Goal: Contribute content: Add original content to the website for others to see

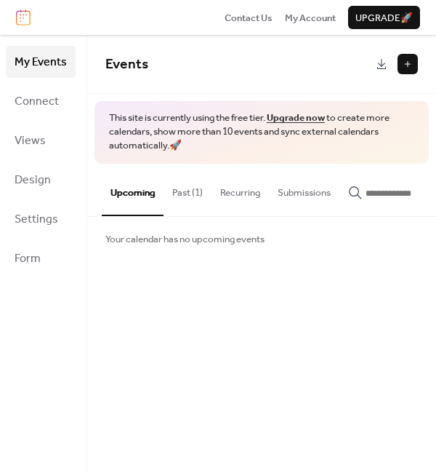
click at [400, 68] on button at bounding box center [408, 64] width 20 height 20
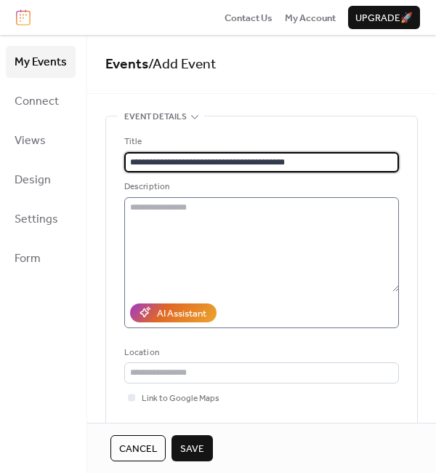
type input "**********"
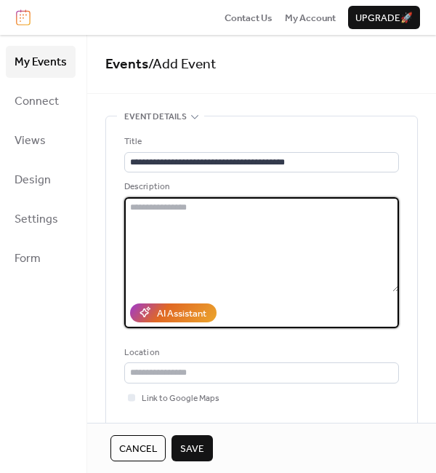
click at [187, 202] on textarea at bounding box center [261, 244] width 275 height 95
paste textarea "**********"
type textarea "**********"
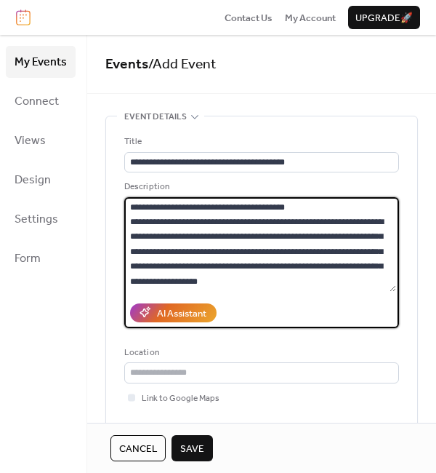
drag, startPoint x: 380, startPoint y: 282, endPoint x: 111, endPoint y: 160, distance: 295.4
click at [111, 160] on div "**********" at bounding box center [261, 293] width 311 height 355
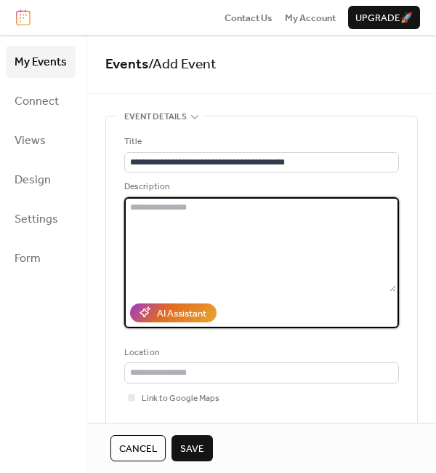
paste textarea "**********"
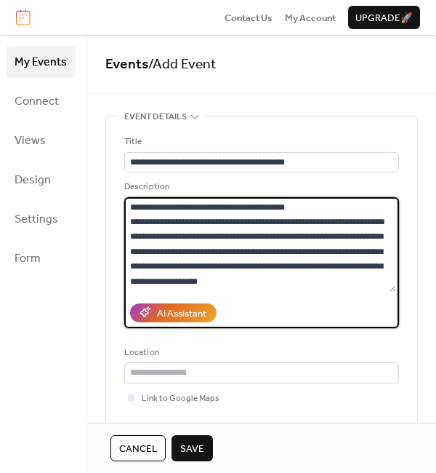
scroll to position [2742, 0]
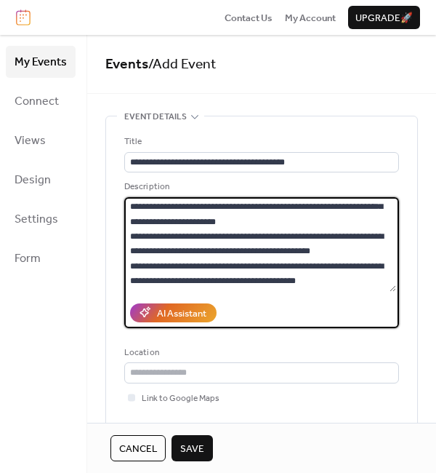
click at [360, 258] on textarea at bounding box center [260, 244] width 272 height 95
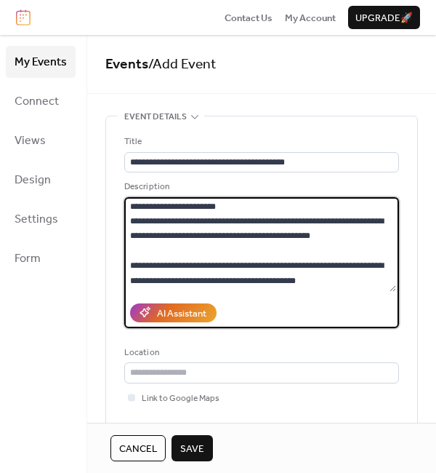
click at [321, 226] on textarea at bounding box center [260, 244] width 272 height 95
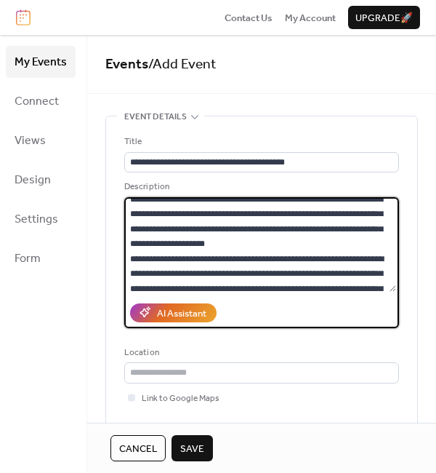
scroll to position [0, 0]
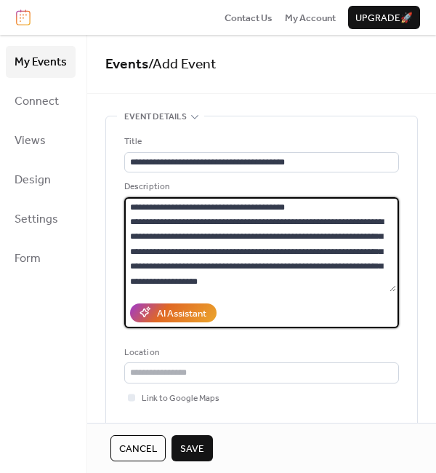
drag, startPoint x: 323, startPoint y: 204, endPoint x: 127, endPoint y: 194, distance: 196.6
click at [127, 194] on div "Description" at bounding box center [261, 254] width 275 height 148
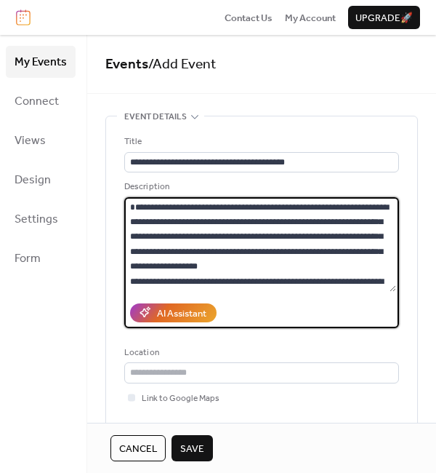
scroll to position [82, 0]
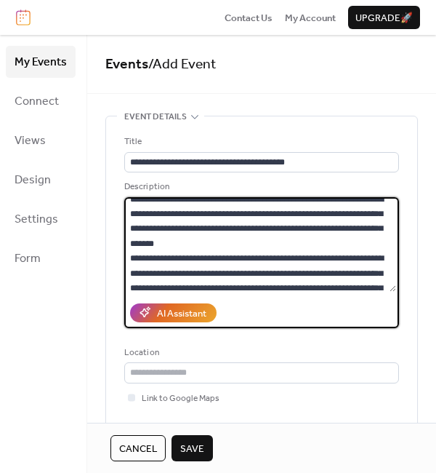
click at [329, 199] on textarea at bounding box center [260, 244] width 272 height 95
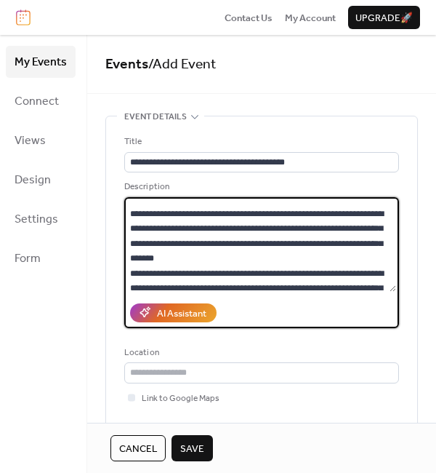
scroll to position [90, 0]
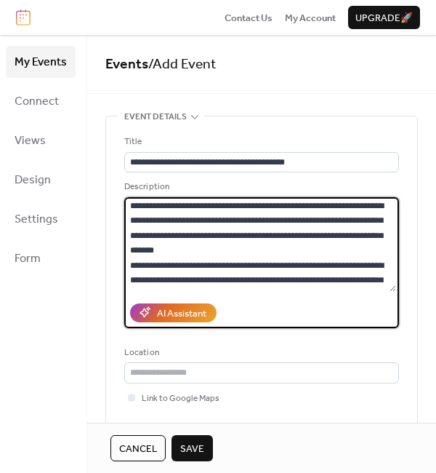
click at [307, 268] on textarea at bounding box center [260, 244] width 272 height 95
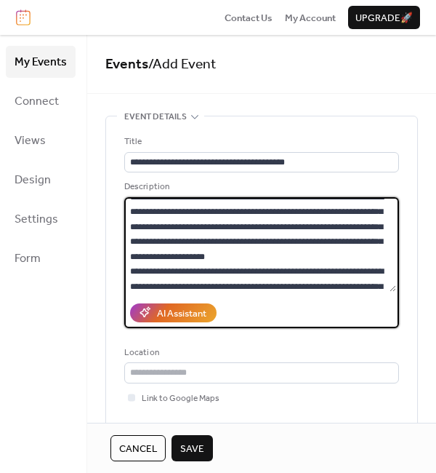
scroll to position [256, 0]
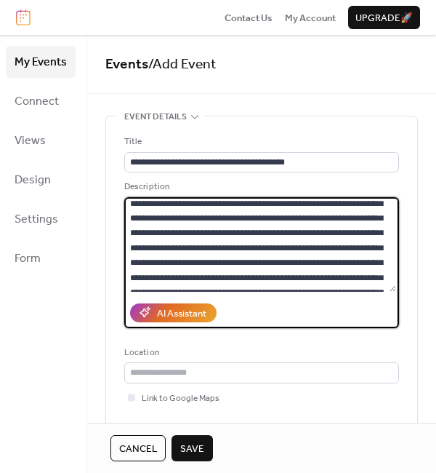
click at [183, 206] on textarea at bounding box center [260, 244] width 272 height 95
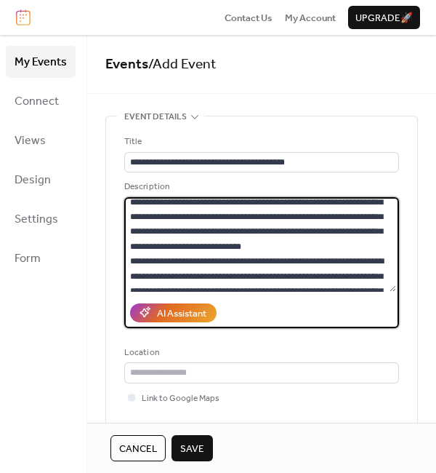
scroll to position [351, 0]
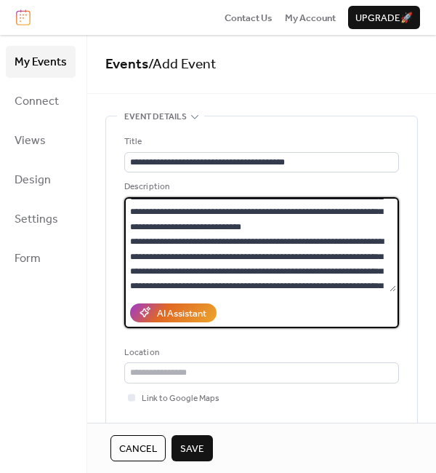
click at [312, 270] on textarea at bounding box center [260, 244] width 272 height 95
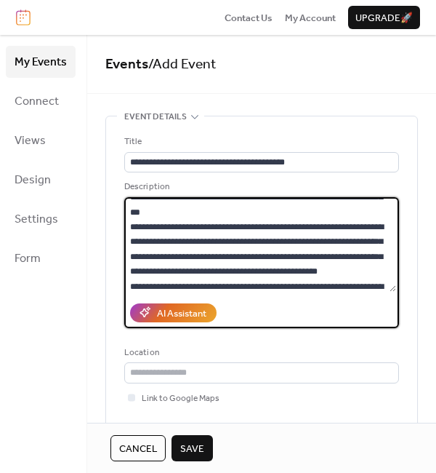
scroll to position [498, 0]
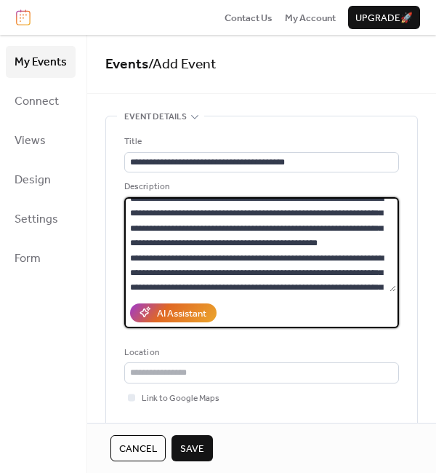
click at [337, 225] on textarea at bounding box center [260, 244] width 272 height 95
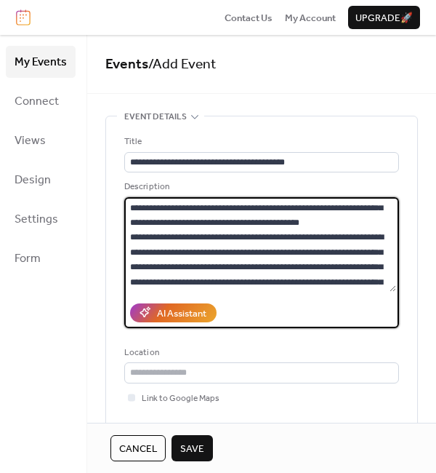
scroll to position [652, 0]
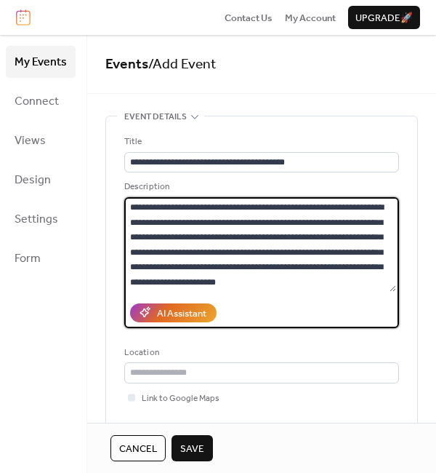
click at [382, 248] on textarea at bounding box center [260, 244] width 272 height 95
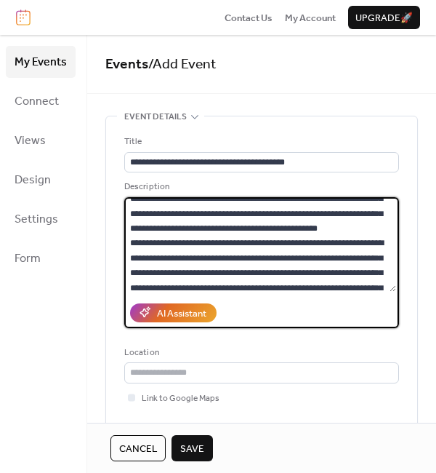
scroll to position [571, 0]
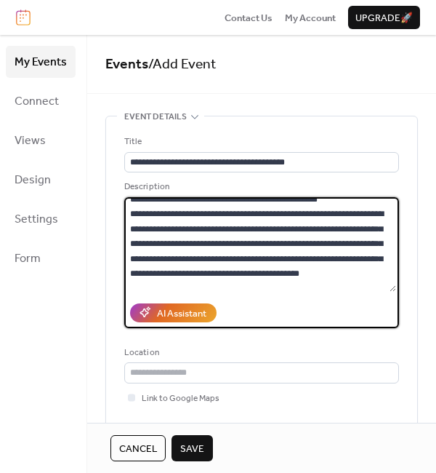
click at [235, 254] on textarea at bounding box center [260, 244] width 272 height 95
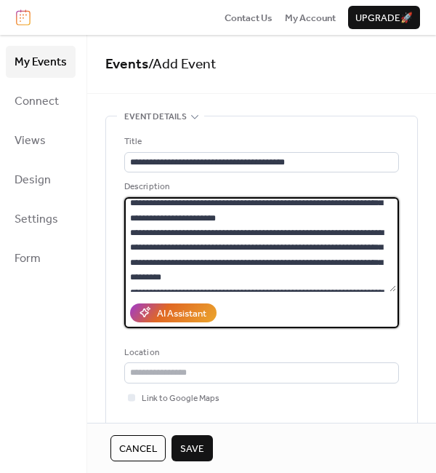
scroll to position [851, 0]
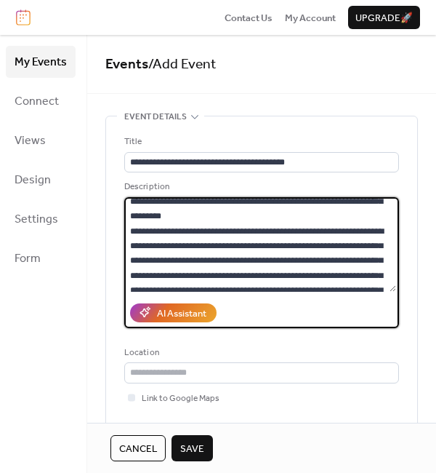
click at [373, 217] on textarea at bounding box center [260, 244] width 272 height 95
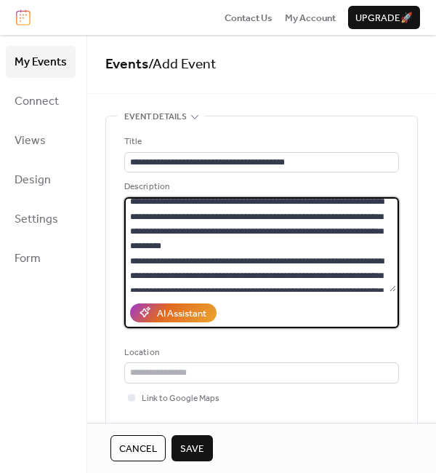
scroll to position [896, 0]
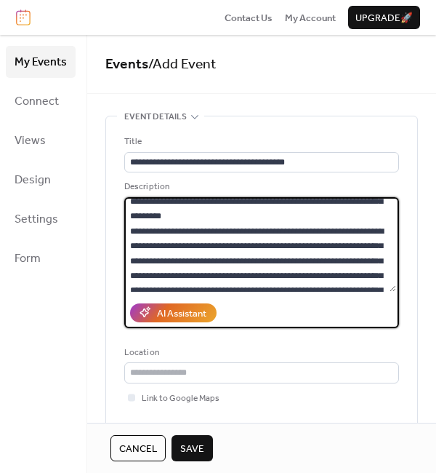
click at [286, 268] on textarea at bounding box center [260, 244] width 272 height 95
click at [272, 271] on textarea at bounding box center [260, 244] width 272 height 95
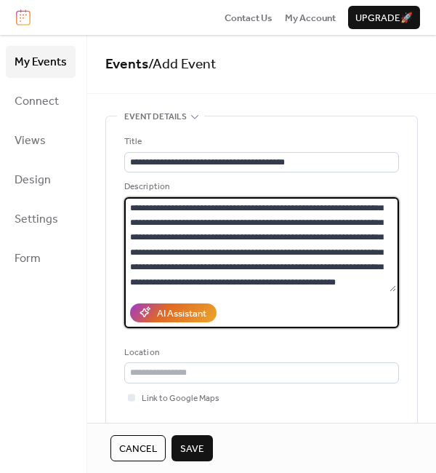
scroll to position [1106, 0]
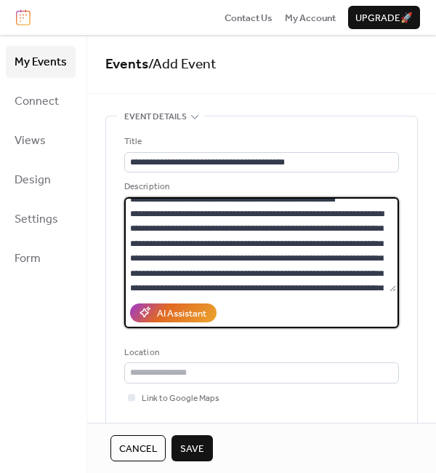
click at [234, 283] on textarea at bounding box center [260, 244] width 272 height 95
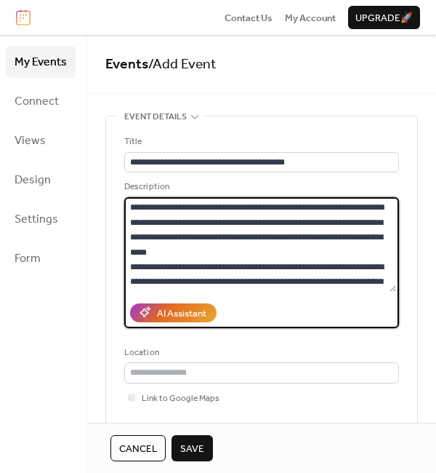
scroll to position [1387, 0]
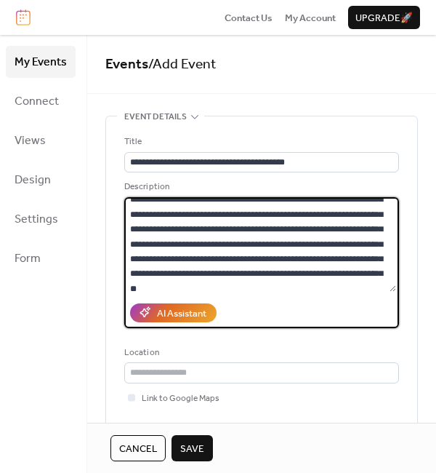
click at [308, 232] on textarea at bounding box center [260, 244] width 272 height 95
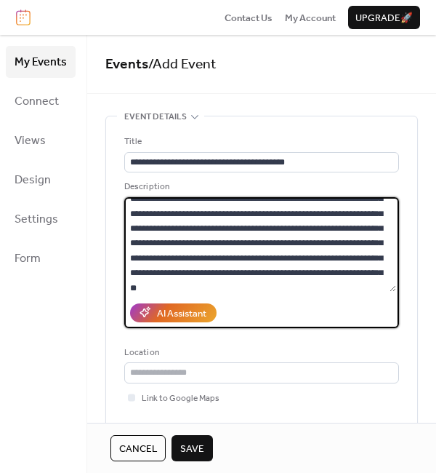
scroll to position [1501, 0]
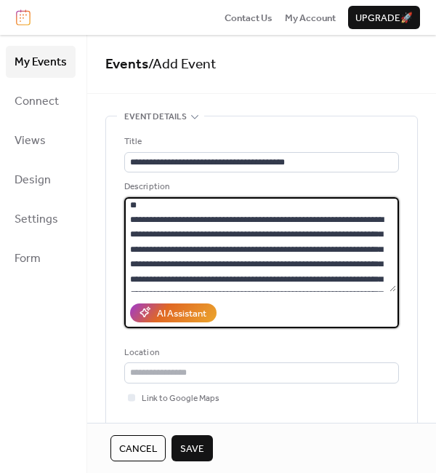
click at [278, 204] on textarea at bounding box center [260, 244] width 272 height 95
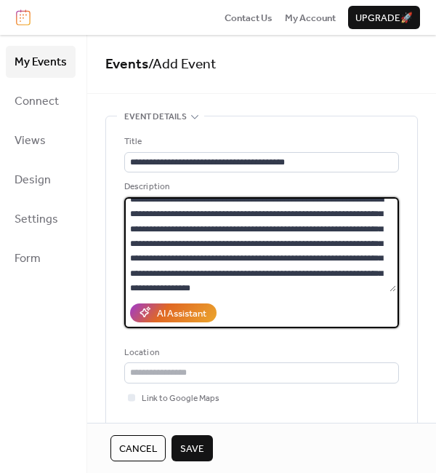
scroll to position [1596, 0]
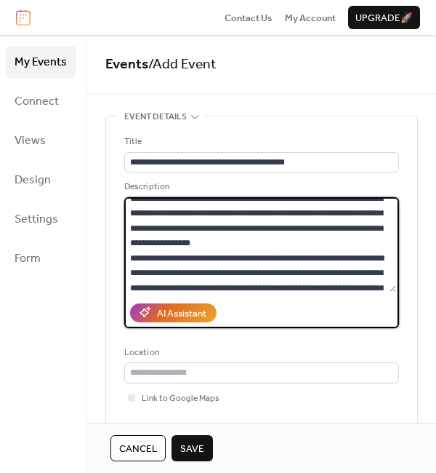
click at [356, 253] on textarea at bounding box center [260, 244] width 272 height 95
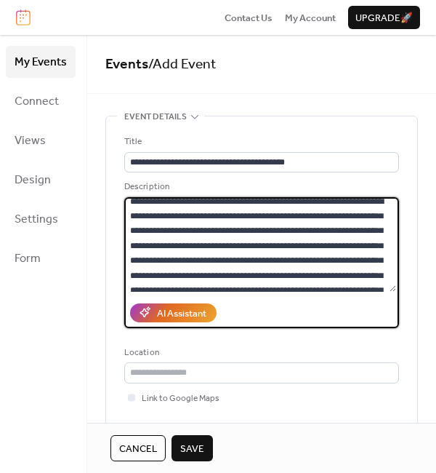
scroll to position [1791, 0]
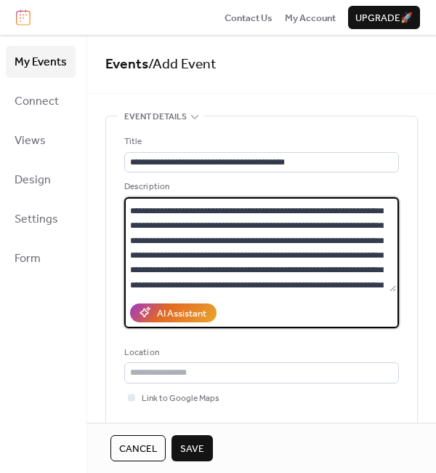
click at [181, 211] on textarea at bounding box center [260, 244] width 272 height 95
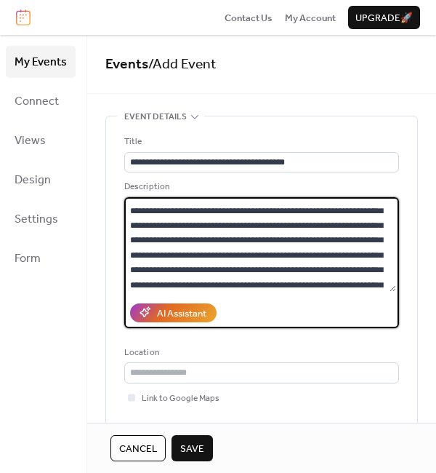
scroll to position [1903, 0]
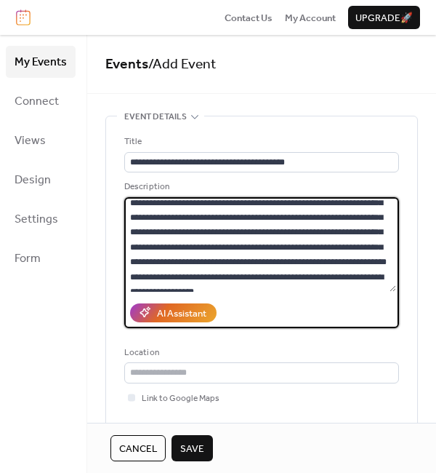
click at [246, 220] on textarea at bounding box center [260, 244] width 272 height 95
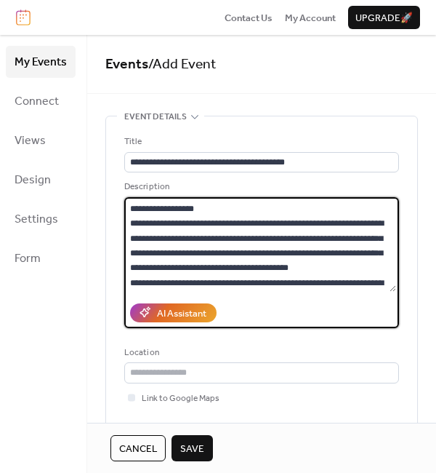
scroll to position [2099, 0]
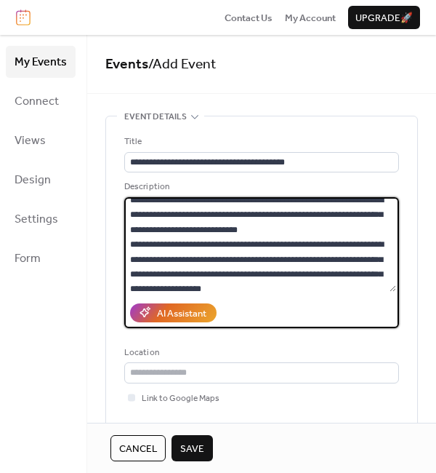
click at [316, 273] on textarea at bounding box center [260, 244] width 272 height 95
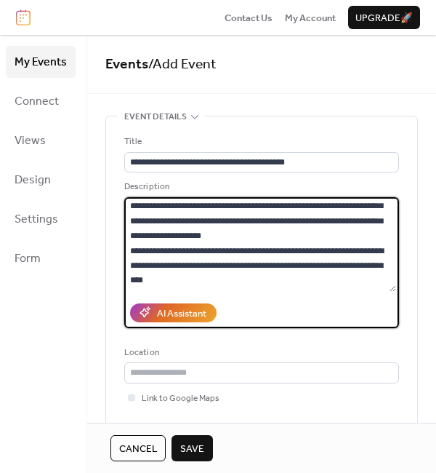
scroll to position [2212, 0]
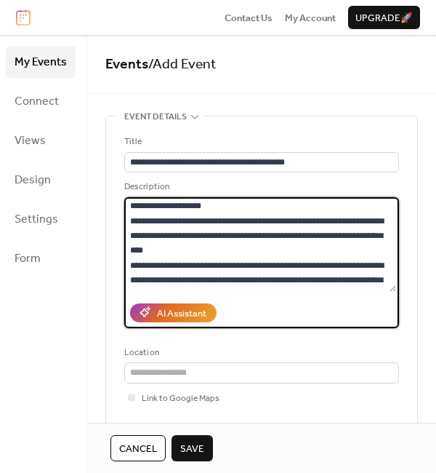
click at [270, 221] on textarea at bounding box center [260, 244] width 272 height 95
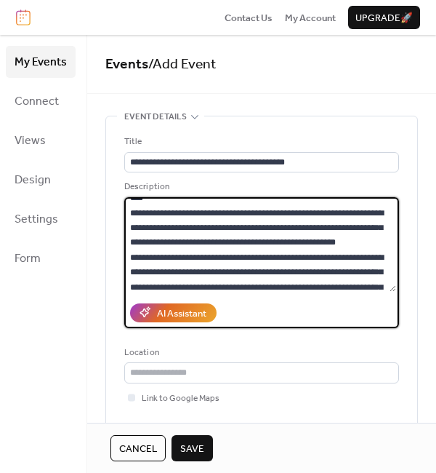
scroll to position [2324, 0]
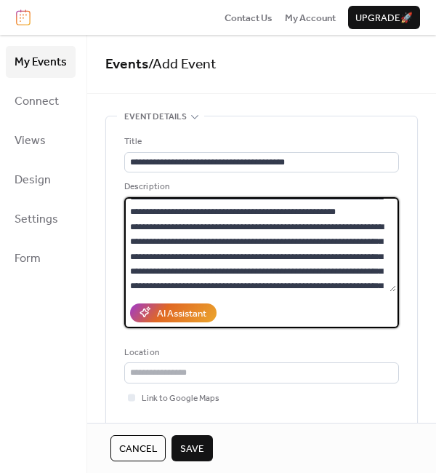
click at [173, 212] on textarea at bounding box center [260, 244] width 272 height 95
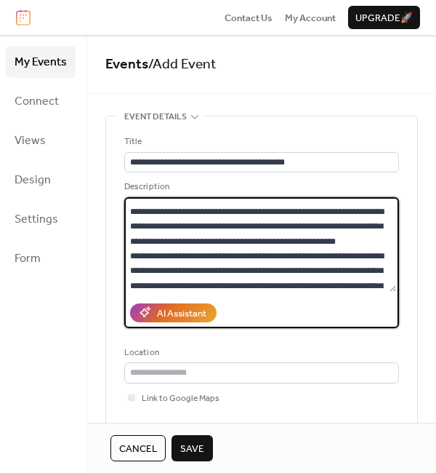
scroll to position [2369, 0]
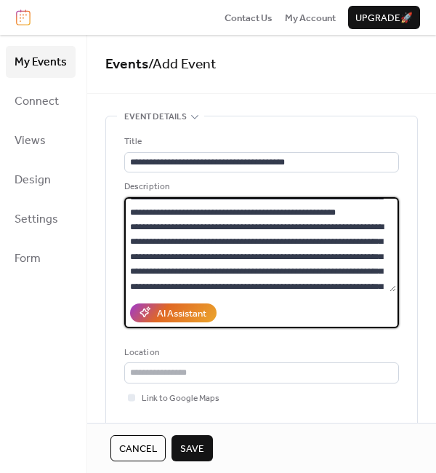
click at [326, 255] on textarea at bounding box center [260, 244] width 272 height 95
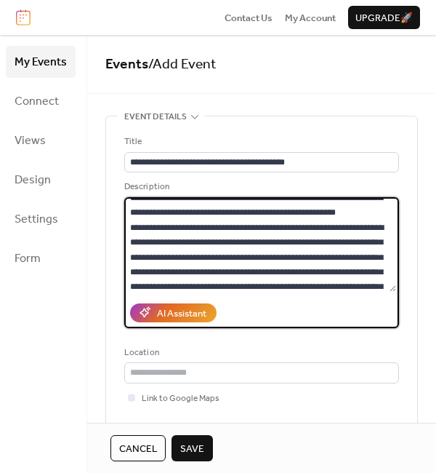
scroll to position [2481, 0]
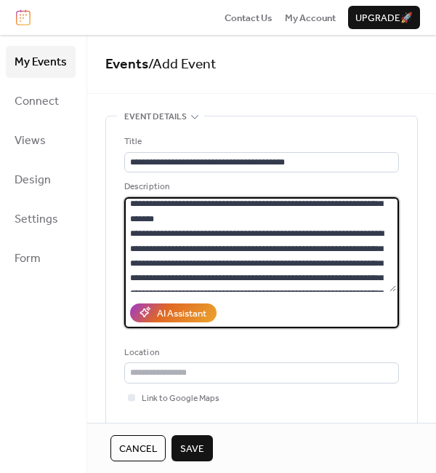
click at [320, 233] on textarea at bounding box center [260, 244] width 272 height 95
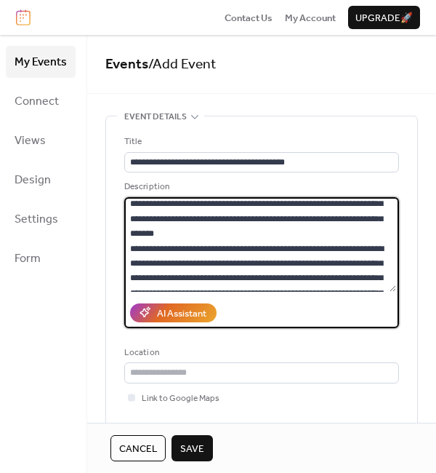
scroll to position [2510, 0]
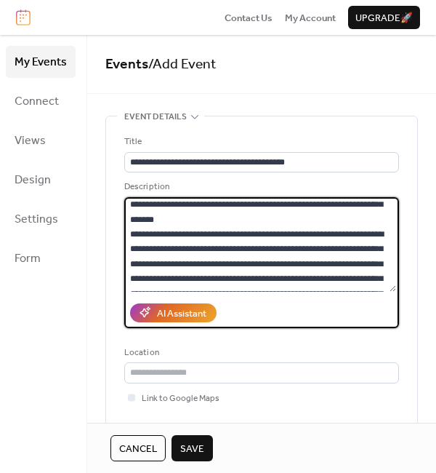
click at [304, 277] on textarea at bounding box center [260, 244] width 272 height 95
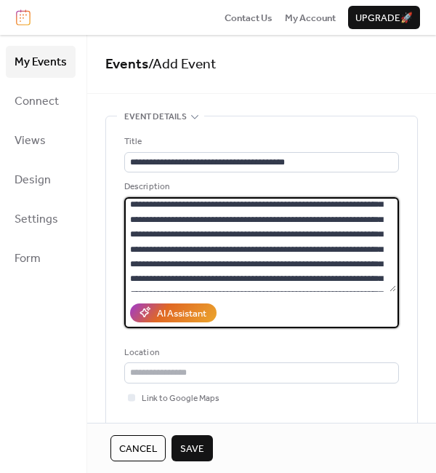
scroll to position [2616, 0]
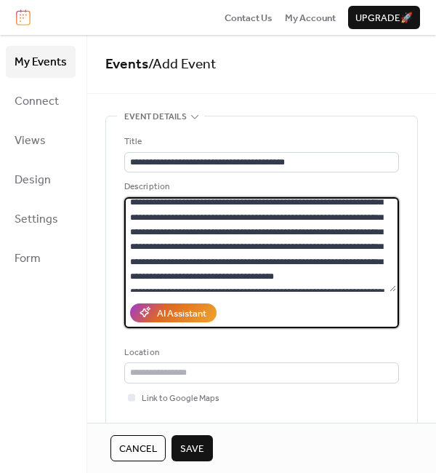
click at [209, 255] on textarea at bounding box center [260, 244] width 272 height 95
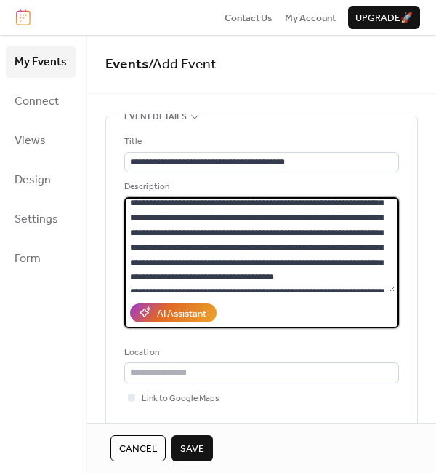
scroll to position [2729, 0]
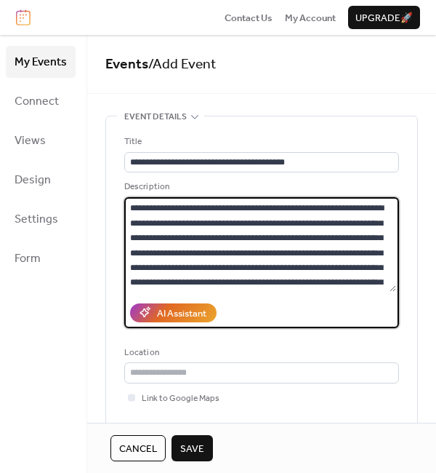
click at [318, 268] on textarea at bounding box center [260, 244] width 272 height 95
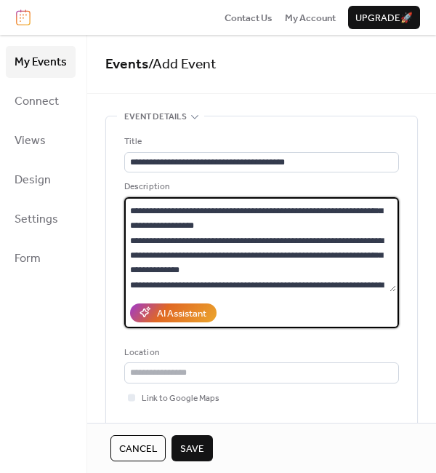
scroll to position [2923, 0]
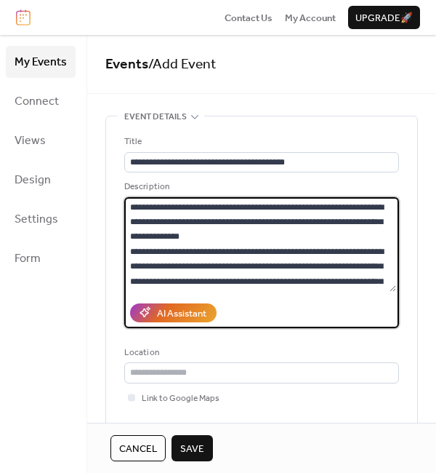
click at [323, 250] on textarea at bounding box center [260, 244] width 272 height 95
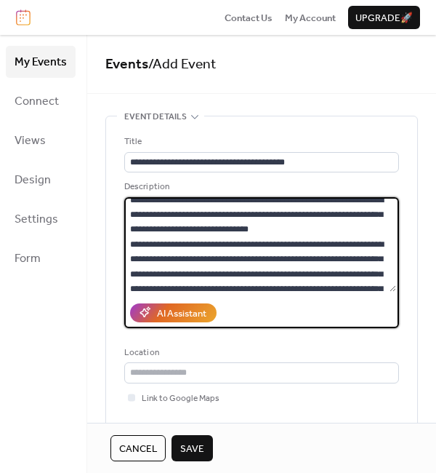
scroll to position [3132, 0]
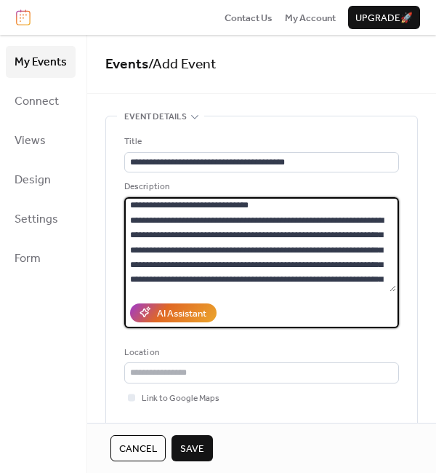
click at [180, 221] on textarea at bounding box center [260, 244] width 272 height 95
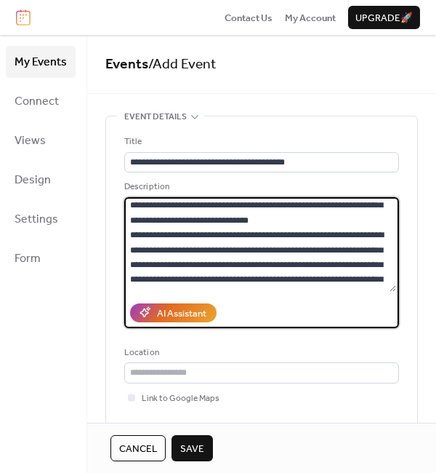
scroll to position [3148, 0]
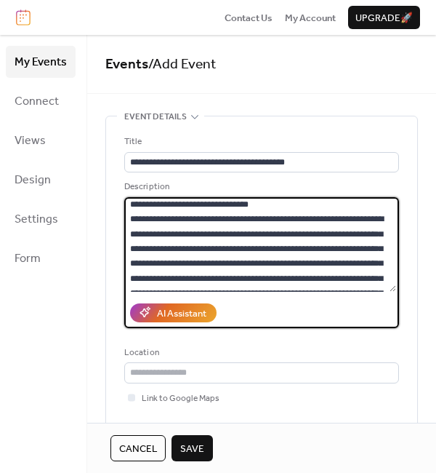
click at [247, 262] on textarea at bounding box center [260, 244] width 272 height 95
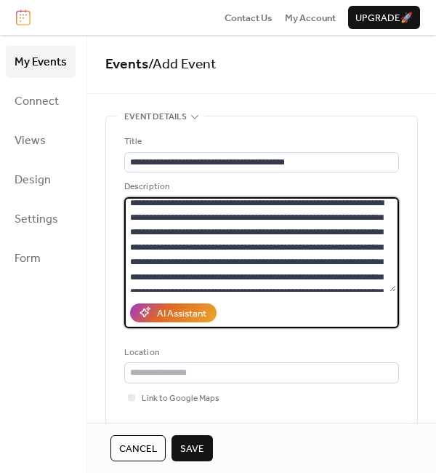
scroll to position [3215, 0]
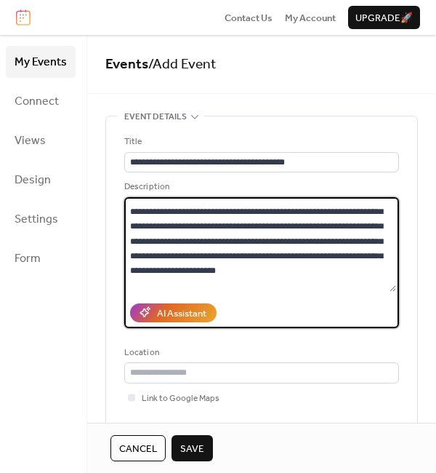
click at [299, 250] on textarea at bounding box center [260, 244] width 272 height 95
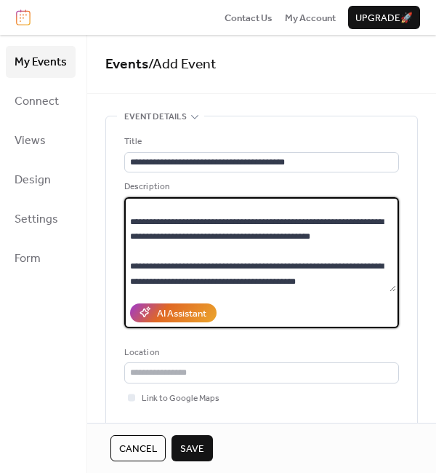
scroll to position [3390, 0]
click at [366, 244] on textarea at bounding box center [260, 244] width 272 height 95
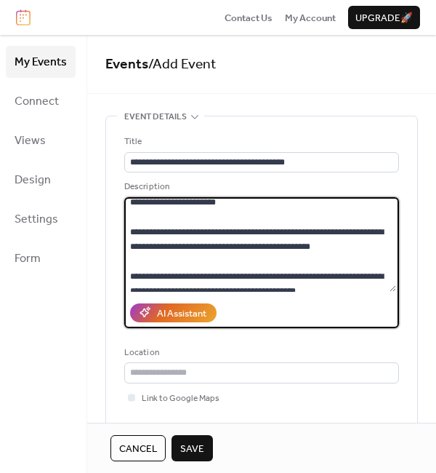
click at [365, 243] on textarea at bounding box center [260, 244] width 272 height 95
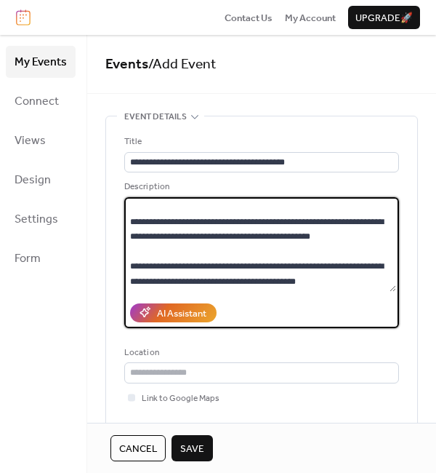
scroll to position [3647, 0]
click at [382, 282] on textarea at bounding box center [260, 244] width 272 height 95
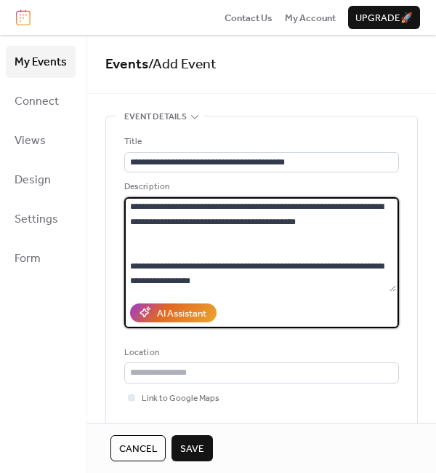
scroll to position [337, 0]
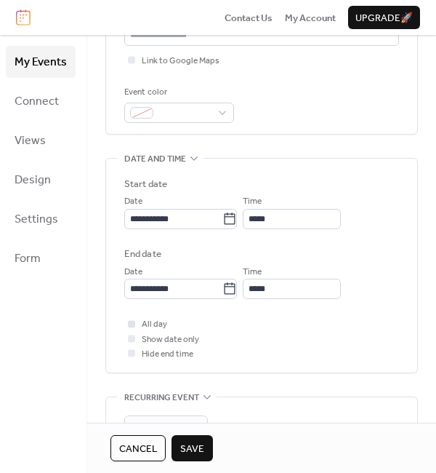
type textarea "**********"
click at [132, 318] on div at bounding box center [131, 323] width 15 height 15
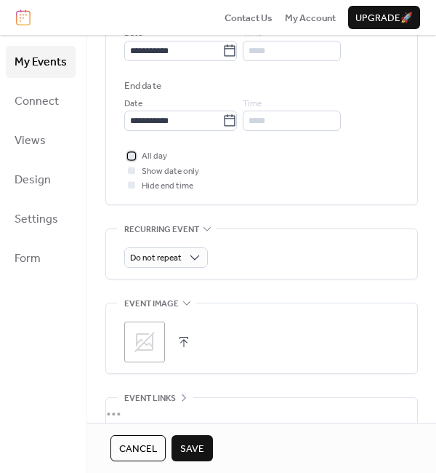
scroll to position [533, 0]
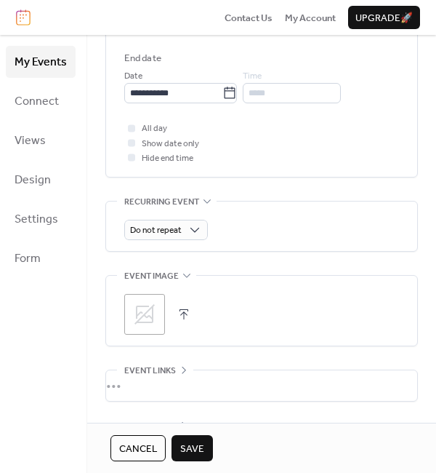
click at [148, 313] on icon at bounding box center [144, 313] width 23 height 23
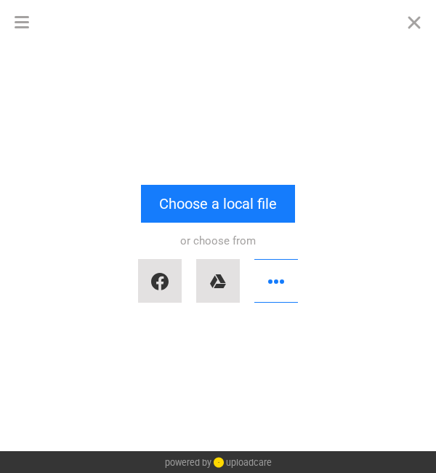
scroll to position [3661, 0]
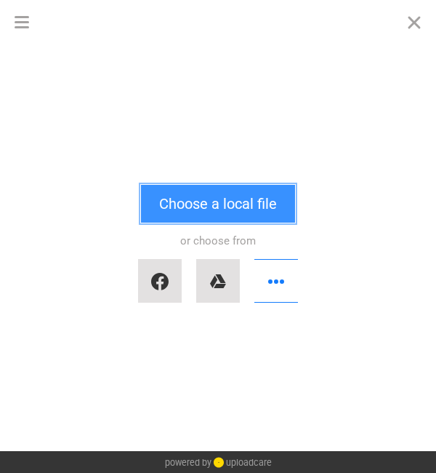
click at [224, 198] on button "Choose a local file" at bounding box center [218, 204] width 154 height 38
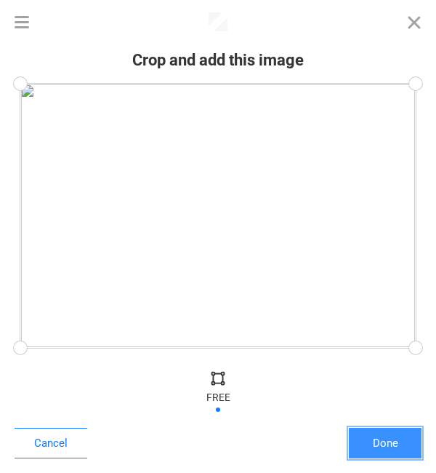
click at [384, 451] on button "Done" at bounding box center [385, 442] width 73 height 31
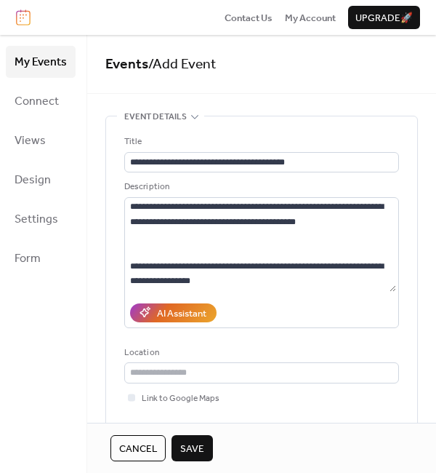
click at [191, 446] on span "Save" at bounding box center [192, 448] width 24 height 15
